Goal: Information Seeking & Learning: Learn about a topic

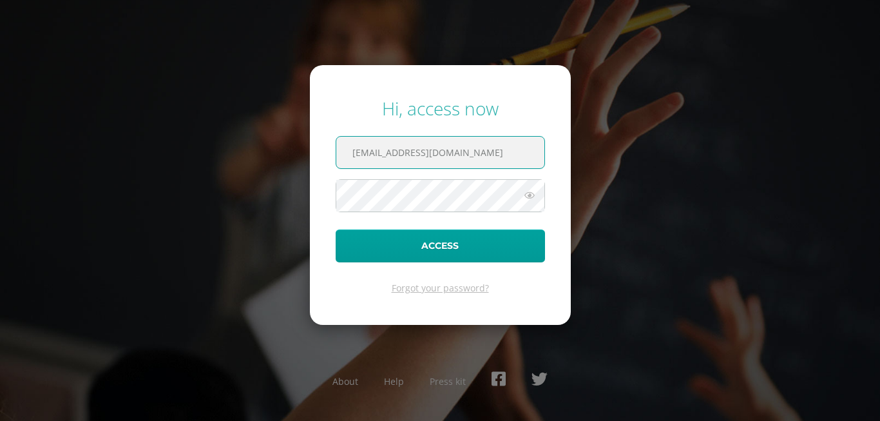
drag, startPoint x: 464, startPoint y: 143, endPoint x: 237, endPoint y: 187, distance: 231.5
click at [336, 168] on input "2025037@fatima.edoo.gt" at bounding box center [440, 153] width 208 height 32
drag, startPoint x: 393, startPoint y: 140, endPoint x: 386, endPoint y: 148, distance: 10.9
click at [386, 148] on input "2025037@fatima.edoo.gt" at bounding box center [440, 153] width 208 height 32
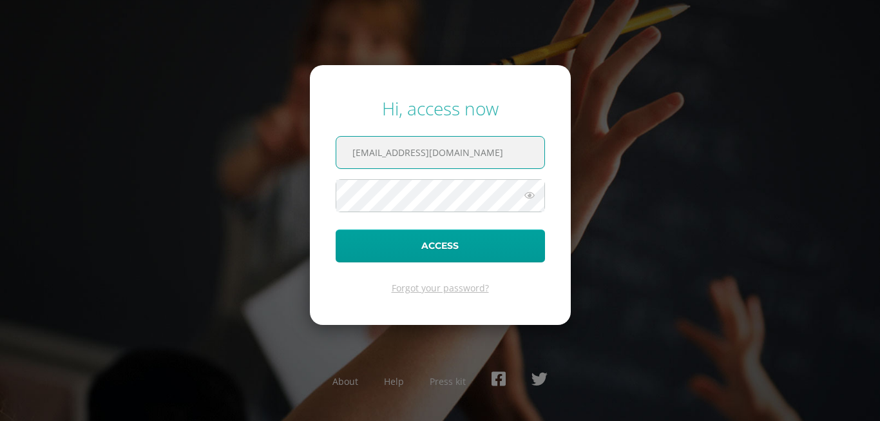
type input "2025011@fatima.edoo.gt"
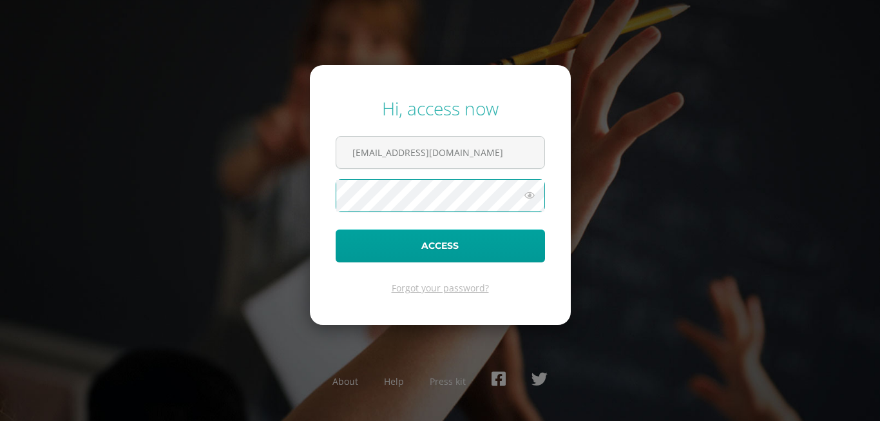
click at [336, 229] on button "Access" at bounding box center [440, 245] width 209 height 33
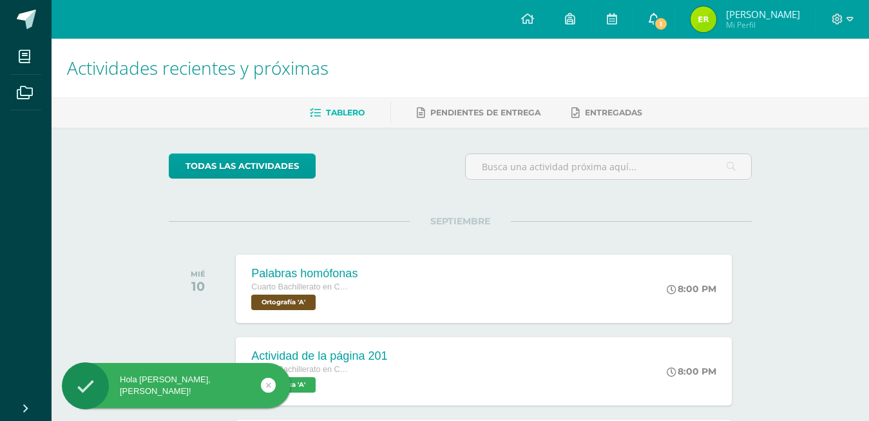
click at [674, 14] on link "1" at bounding box center [653, 19] width 41 height 39
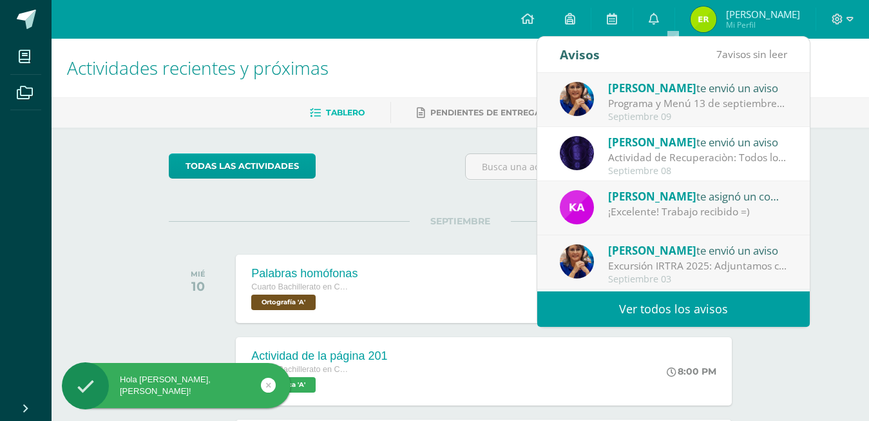
click at [699, 111] on div "Programa y Menú 13 de septiembre: Estimados Padres de Familia: enviamos adjunto…" at bounding box center [697, 103] width 179 height 15
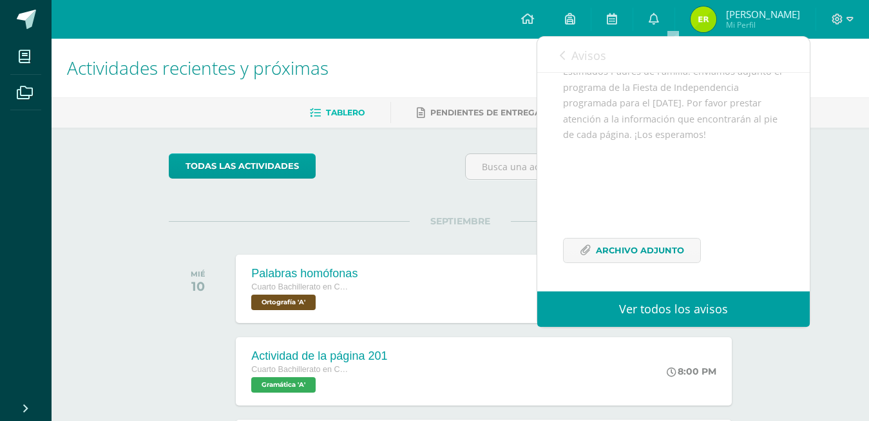
scroll to position [156, 0]
click at [692, 254] on link "Archivo Adjunto" at bounding box center [632, 250] width 138 height 25
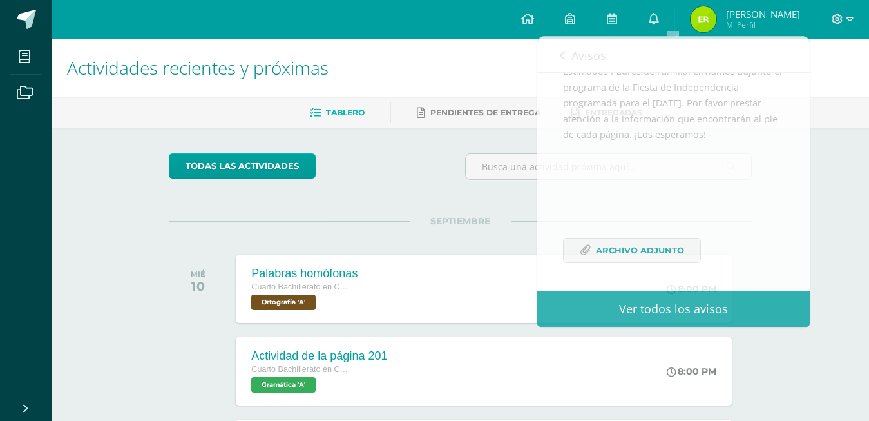
drag, startPoint x: 343, startPoint y: 164, endPoint x: 316, endPoint y: 191, distance: 37.8
click at [343, 169] on div "todas las Actividades" at bounding box center [287, 171] width 247 height 37
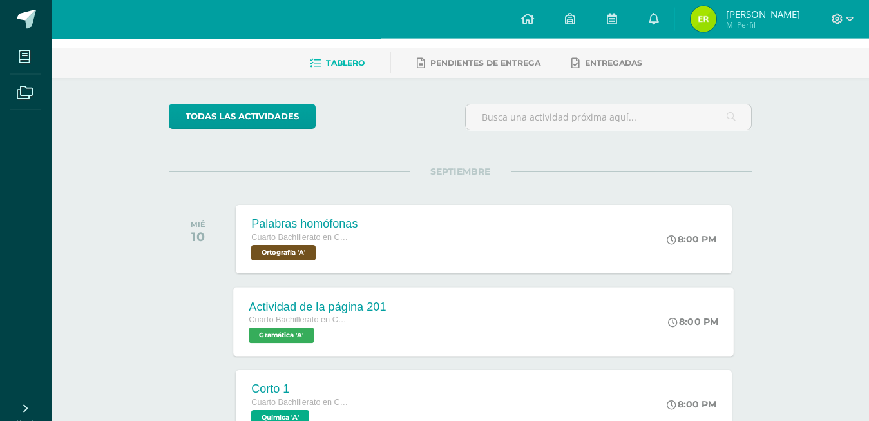
scroll to position [197, 0]
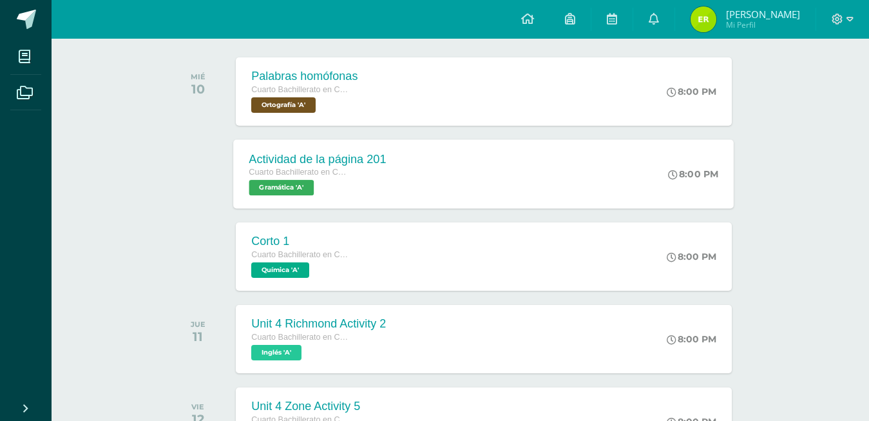
drag, startPoint x: 377, startPoint y: 176, endPoint x: 363, endPoint y: 176, distance: 13.5
click at [369, 176] on div "Cuarto Bachillerato en CCLL" at bounding box center [317, 173] width 137 height 14
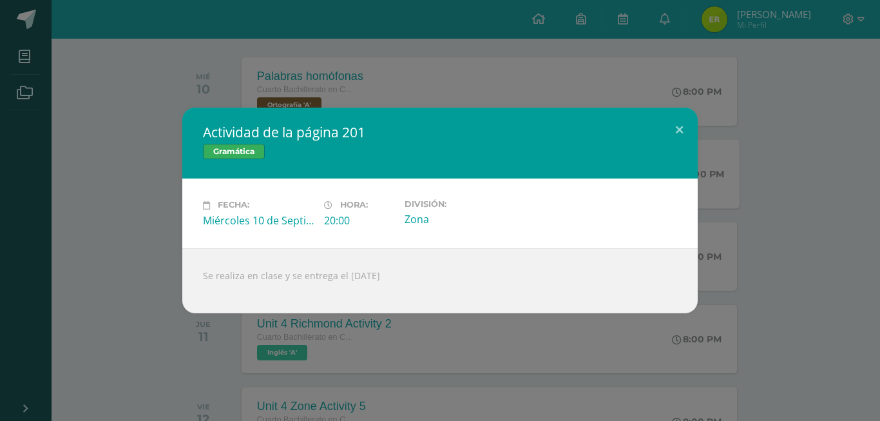
click at [133, 171] on div "Actividad de la página 201 Gramática Fecha: Miércoles 10 de Septiembre Hora: 20…" at bounding box center [439, 210] width 869 height 205
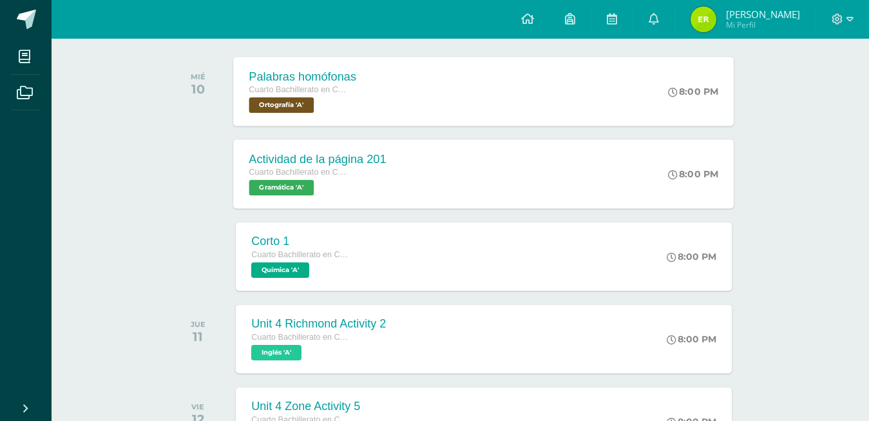
drag, startPoint x: 446, startPoint y: 84, endPoint x: 425, endPoint y: 85, distance: 20.6
click at [425, 85] on div "Palabras homófonas Cuarto Bachillerato en CCLL Ortografía 'A' 8:00 PM Palabras …" at bounding box center [484, 91] width 500 height 69
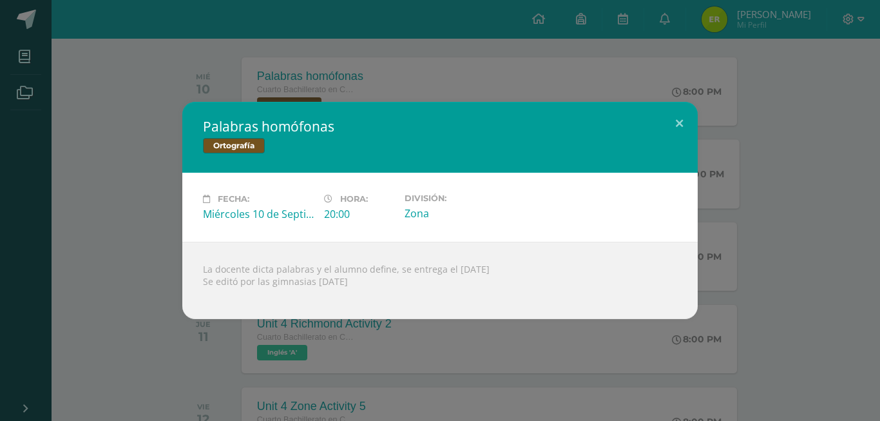
click at [816, 34] on div "Palabras homófonas Ortografía Fecha: Miércoles 10 de Septiembre Hora: 20:00 Div…" at bounding box center [440, 210] width 880 height 421
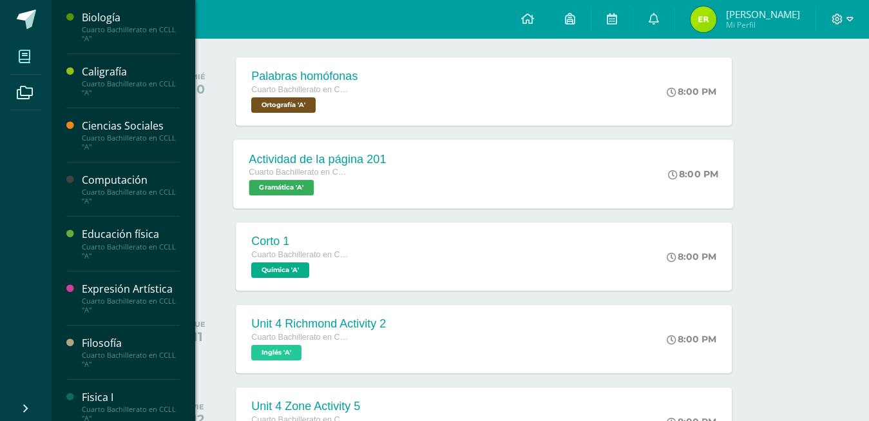
click at [33, 62] on span at bounding box center [24, 56] width 29 height 29
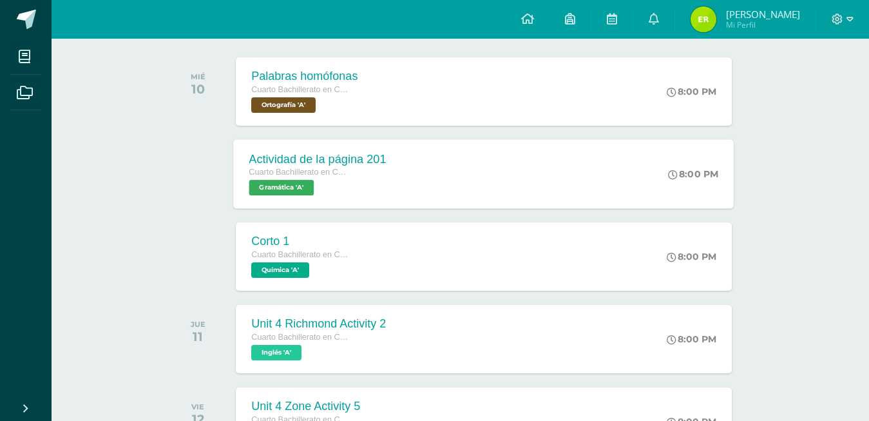
scroll to position [614, 0]
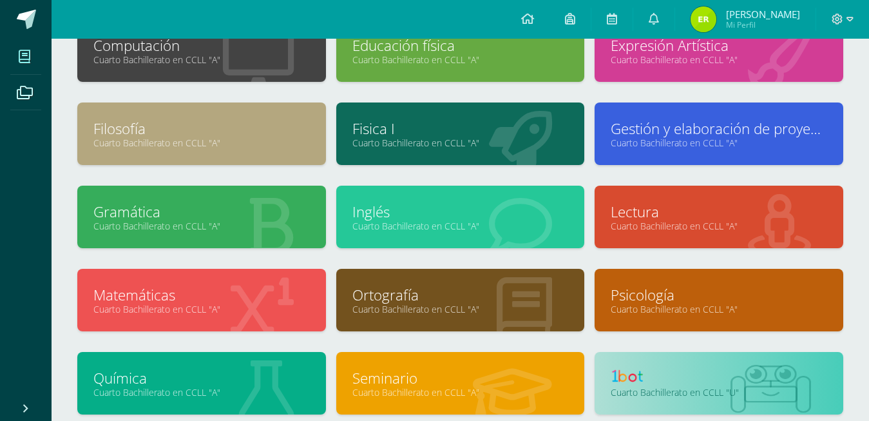
scroll to position [262, 0]
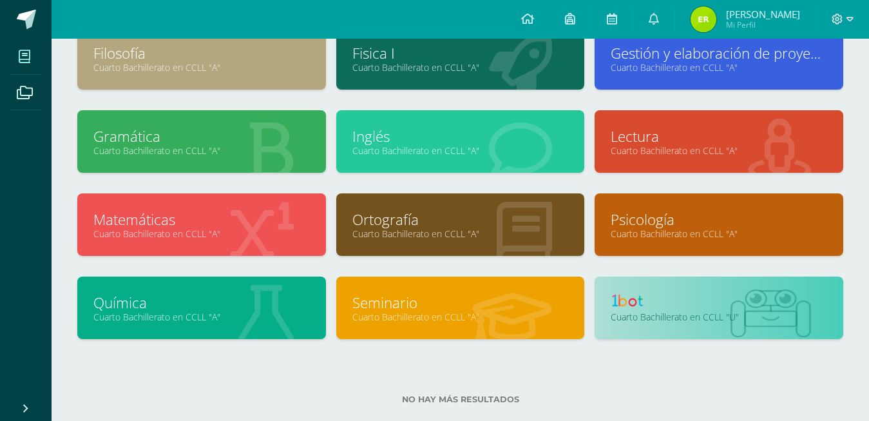
click at [687, 290] on div "Cuarto Bachillerato en CCLL "U"" at bounding box center [718, 307] width 249 height 62
click at [678, 310] on link "Cuarto Bachillerato en CCLL "U"" at bounding box center [719, 316] width 216 height 12
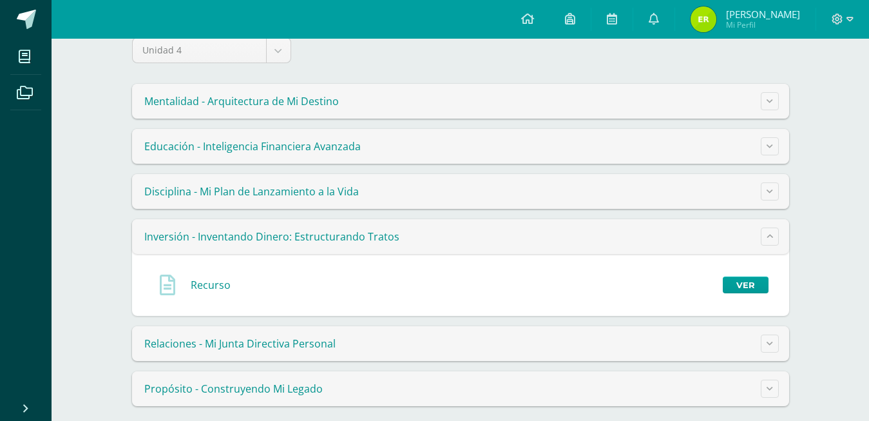
scroll to position [131, 0]
click at [743, 283] on link "Ver" at bounding box center [746, 284] width 46 height 17
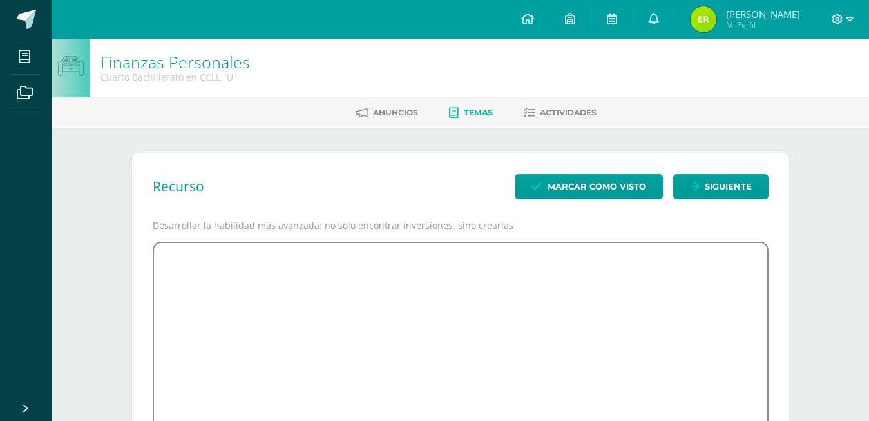
click at [553, 113] on span "Actividades" at bounding box center [568, 113] width 57 height 10
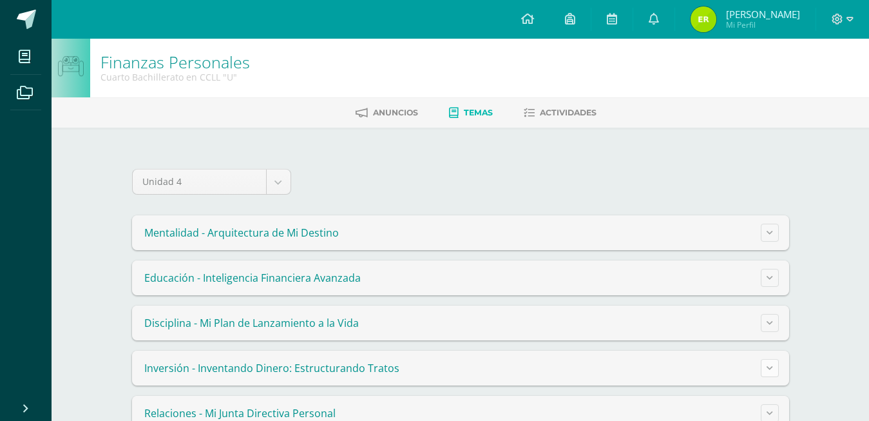
click at [773, 372] on button at bounding box center [770, 368] width 18 height 18
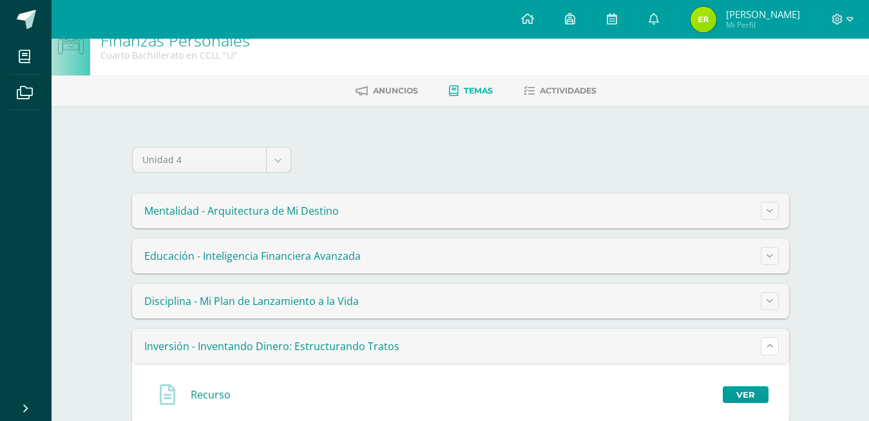
scroll to position [131, 0]
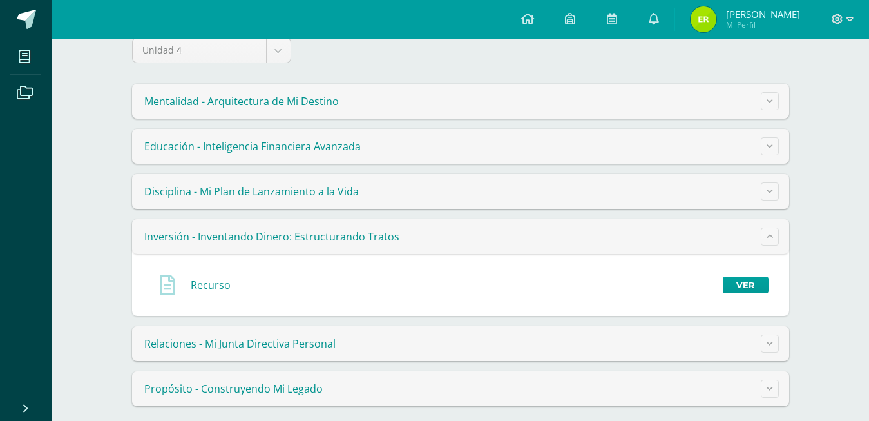
click at [758, 267] on div "Recurso Ver" at bounding box center [460, 284] width 636 height 41
click at [750, 276] on div "Recurso Ver" at bounding box center [460, 284] width 636 height 41
click at [746, 280] on link "Ver" at bounding box center [746, 284] width 46 height 17
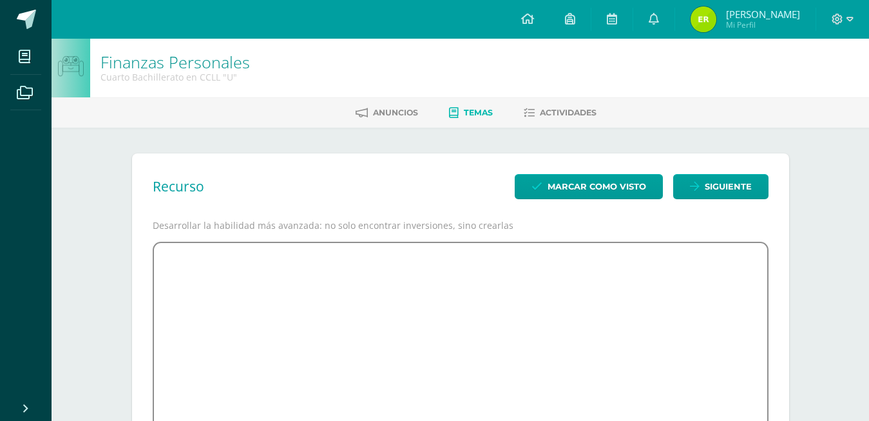
click at [484, 105] on link "Temas" at bounding box center [471, 112] width 44 height 21
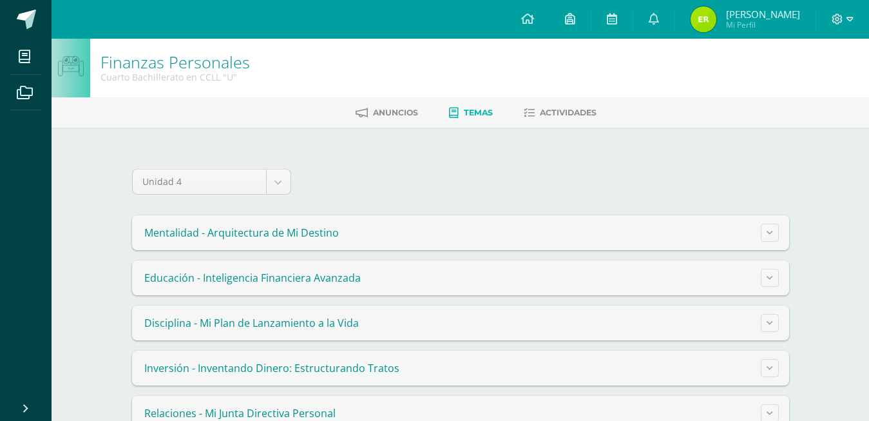
scroll to position [77, 0]
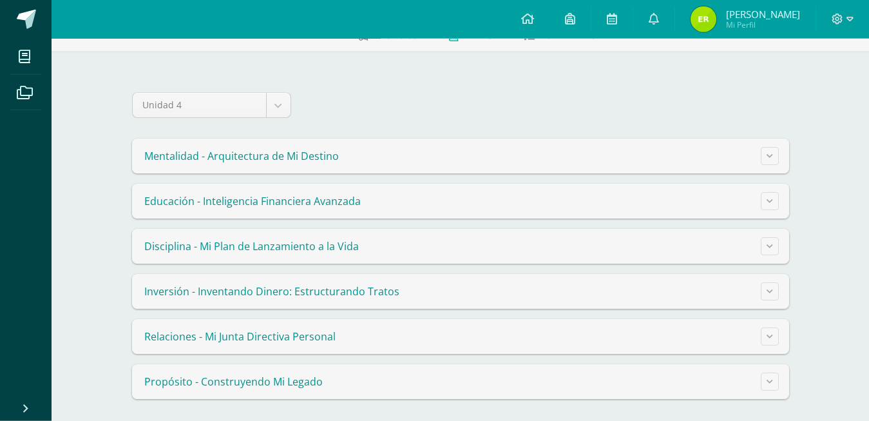
drag, startPoint x: 348, startPoint y: 258, endPoint x: 354, endPoint y: 246, distance: 13.3
click at [353, 247] on summary "Disciplina - Mi Plan de Lanzamiento a la Vida" at bounding box center [460, 246] width 657 height 35
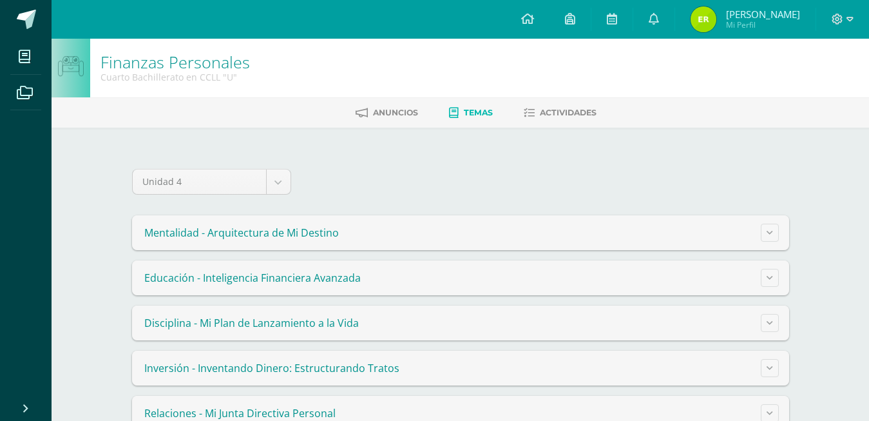
scroll to position [80, 0]
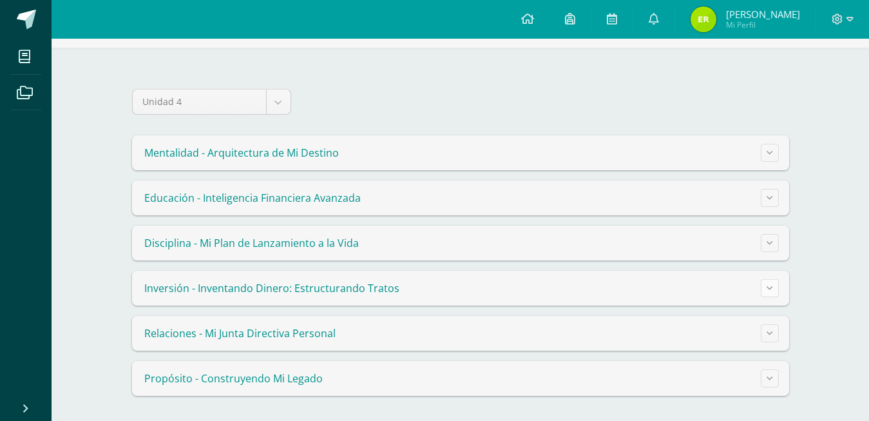
click at [768, 287] on icon at bounding box center [769, 287] width 6 height 7
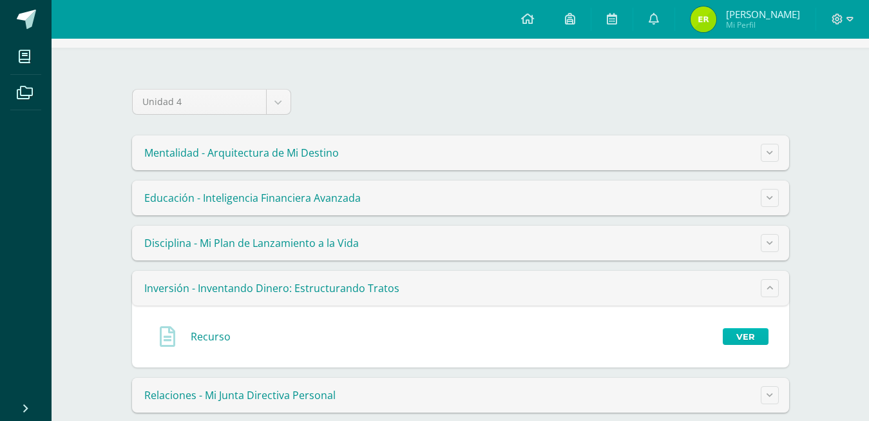
click at [753, 337] on link "Ver" at bounding box center [746, 336] width 46 height 17
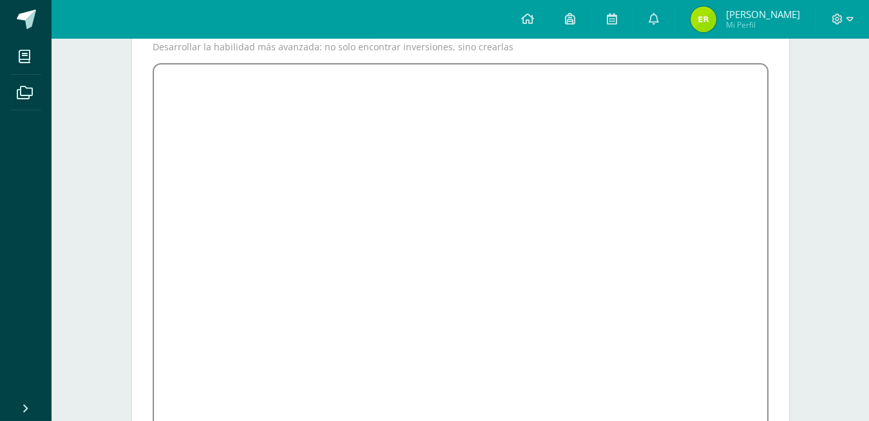
scroll to position [199, 0]
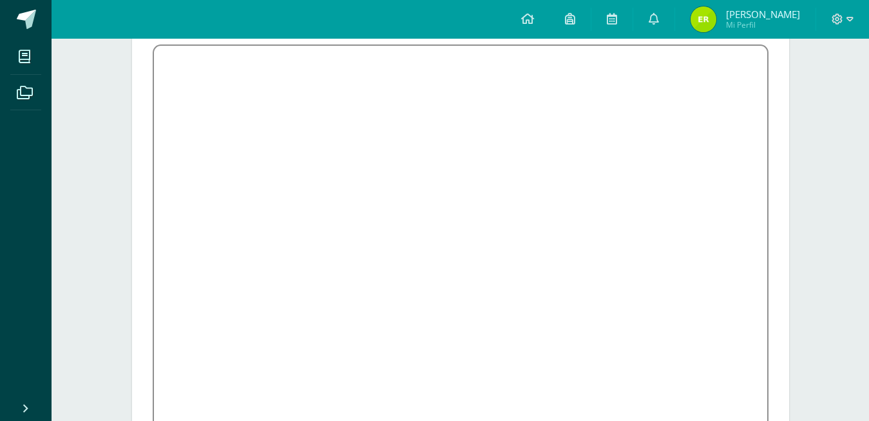
scroll to position [197, 0]
